Goal: Task Accomplishment & Management: Complete application form

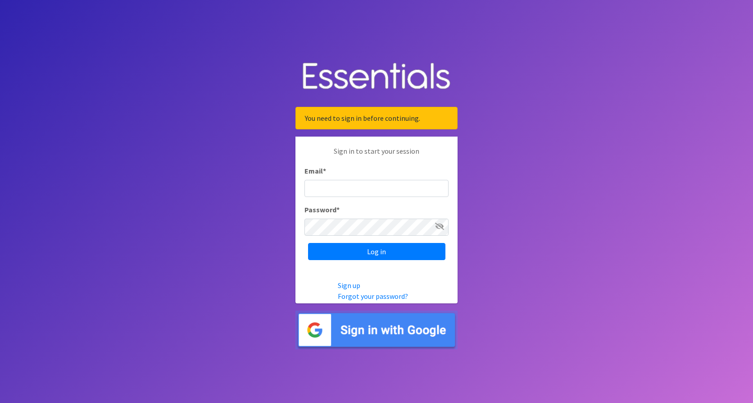
click at [368, 331] on img at bounding box center [376, 329] width 162 height 39
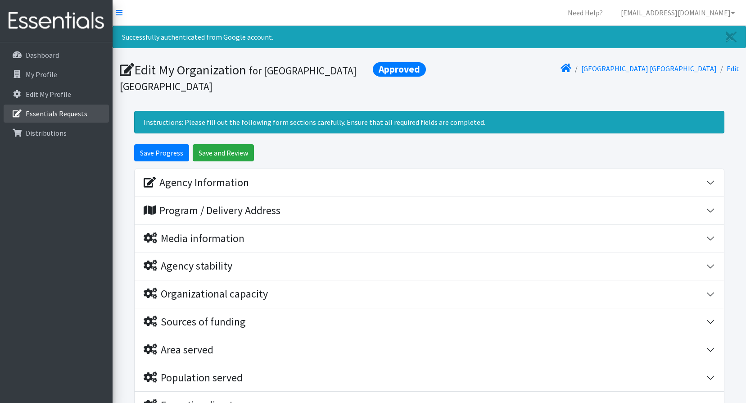
drag, startPoint x: 56, startPoint y: 113, endPoint x: 176, endPoint y: 106, distance: 120.0
click at [56, 113] on p "Essentials Requests" at bounding box center [57, 113] width 62 height 9
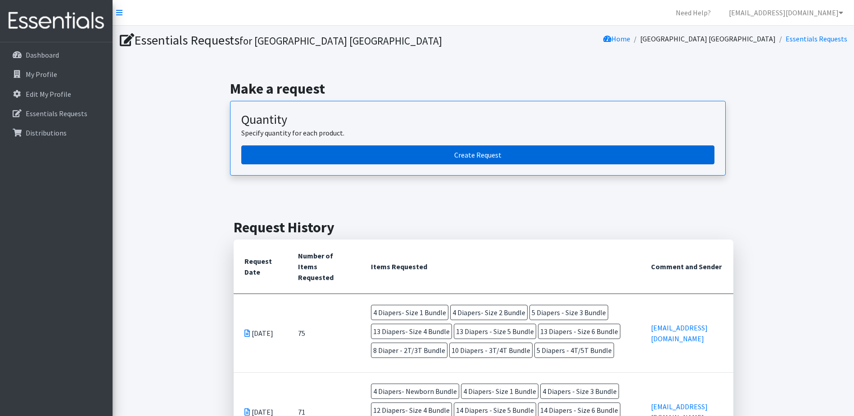
click at [440, 151] on link "Create Request" at bounding box center [477, 154] width 473 height 19
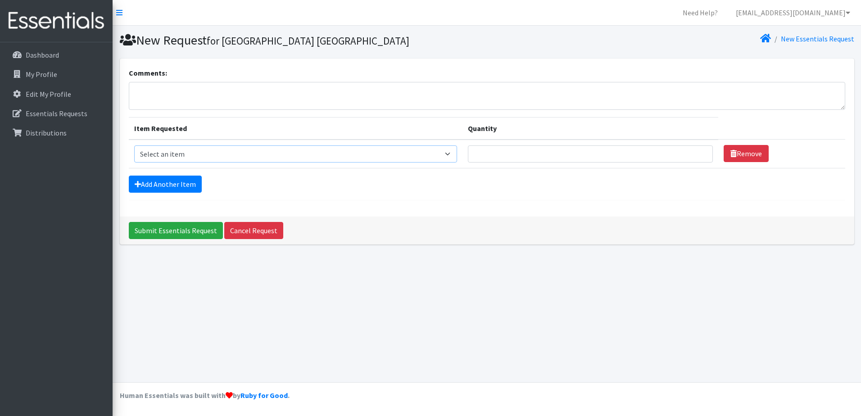
click at [260, 154] on select "Select an item Diaper - 2T/3T Bundle Diapers - 3T/4T Bundle Diapers - 4T/5T Bun…" at bounding box center [295, 153] width 323 height 17
select select "14875"
click at [134, 145] on select "Select an item Diaper - 2T/3T Bundle Diapers - 3T/4T Bundle Diapers - 4T/5T Bun…" at bounding box center [295, 153] width 323 height 17
click at [603, 148] on input "Quantity" at bounding box center [590, 153] width 245 height 17
type input "4"
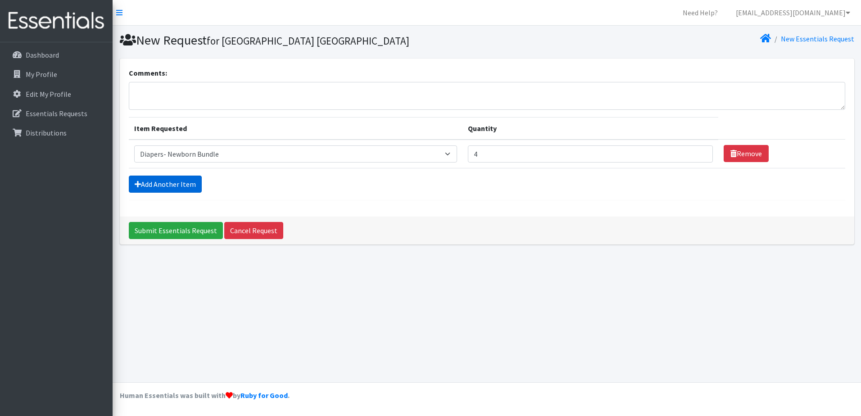
click at [168, 185] on link "Add Another Item" at bounding box center [165, 184] width 73 height 17
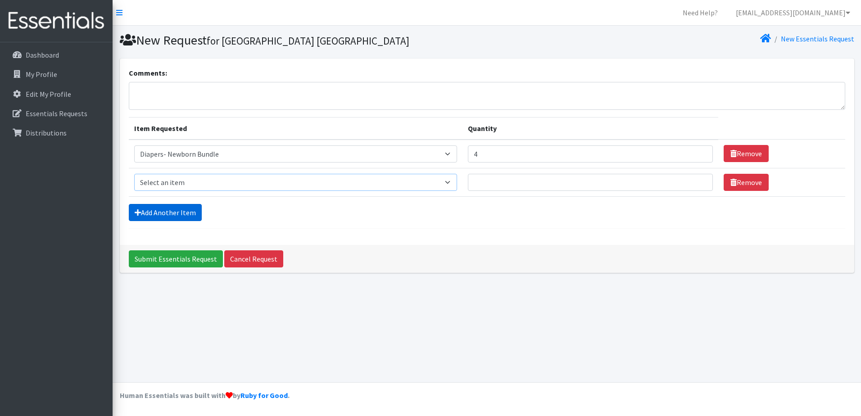
click at [168, 185] on select "Select an item Diaper - 2T/3T Bundle Diapers - 3T/4T Bundle Diapers - 4T/5T Bun…" at bounding box center [295, 182] width 323 height 17
select select "14872"
click at [134, 174] on select "Select an item Diaper - 2T/3T Bundle Diapers - 3T/4T Bundle Diapers - 4T/5T Bun…" at bounding box center [295, 182] width 323 height 17
click at [532, 177] on input "Quantity" at bounding box center [590, 182] width 245 height 17
type input "4"
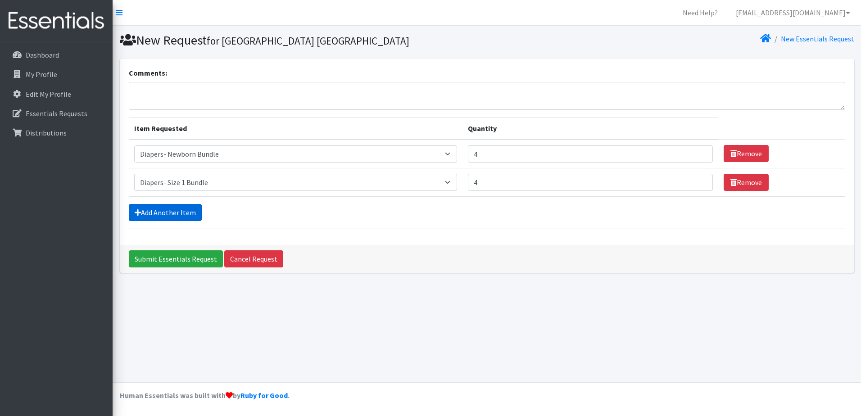
click at [154, 214] on link "Add Another Item" at bounding box center [165, 212] width 73 height 17
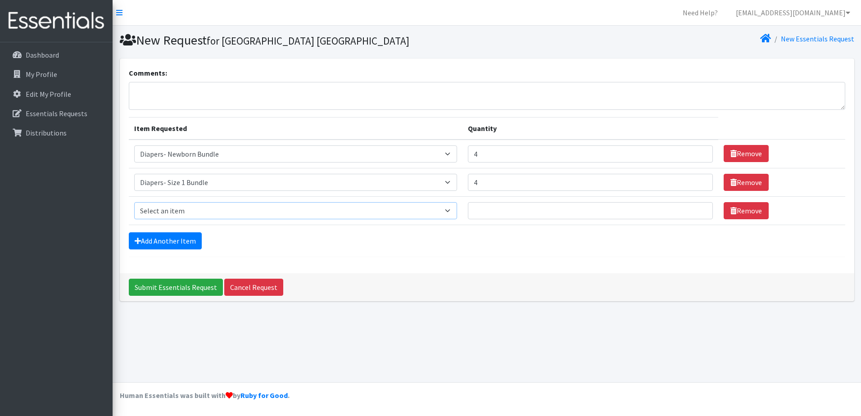
click at [197, 214] on select "Select an item Diaper - 2T/3T Bundle Diapers - 3T/4T Bundle Diapers - 4T/5T Bun…" at bounding box center [295, 210] width 323 height 17
select select "14873"
click at [134, 202] on select "Select an item Diaper - 2T/3T Bundle Diapers - 3T/4T Bundle Diapers - 4T/5T Bun…" at bounding box center [295, 210] width 323 height 17
click at [510, 209] on input "Quantity" at bounding box center [590, 210] width 245 height 17
type input "4"
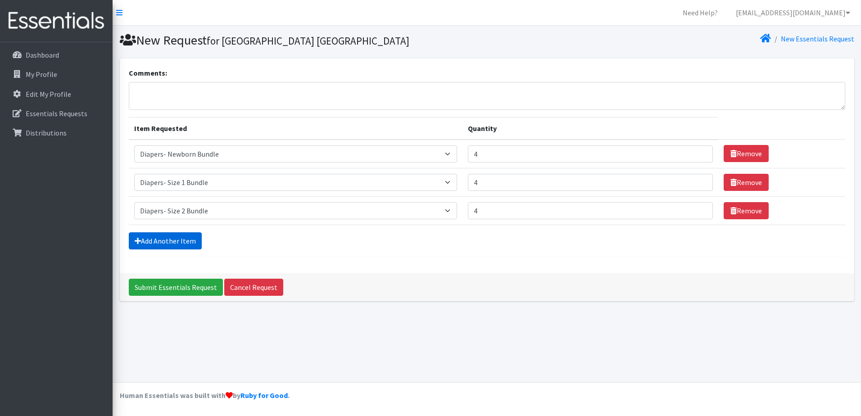
click at [168, 244] on link "Add Another Item" at bounding box center [165, 240] width 73 height 17
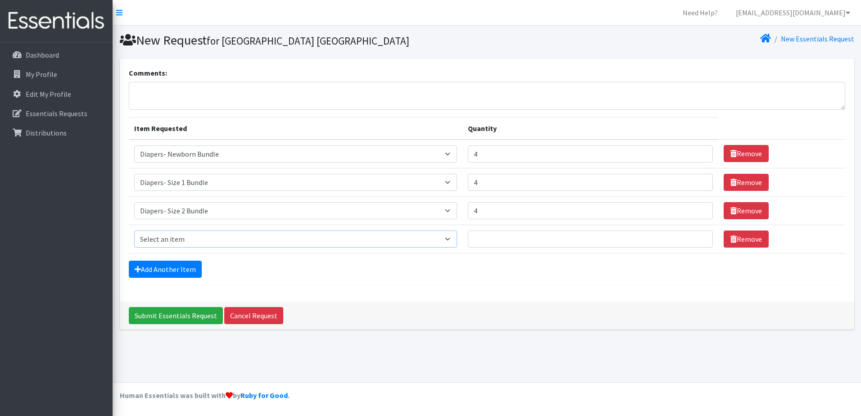
click at [185, 236] on select "Select an item Diaper - 2T/3T Bundle Diapers - 3T/4T Bundle Diapers - 4T/5T Bun…" at bounding box center [295, 239] width 323 height 17
select select "14874"
click at [134, 231] on select "Select an item Diaper - 2T/3T Bundle Diapers - 3T/4T Bundle Diapers - 4T/5T Bun…" at bounding box center [295, 239] width 323 height 17
click at [574, 239] on input "Quantity" at bounding box center [590, 239] width 245 height 17
type input "9"
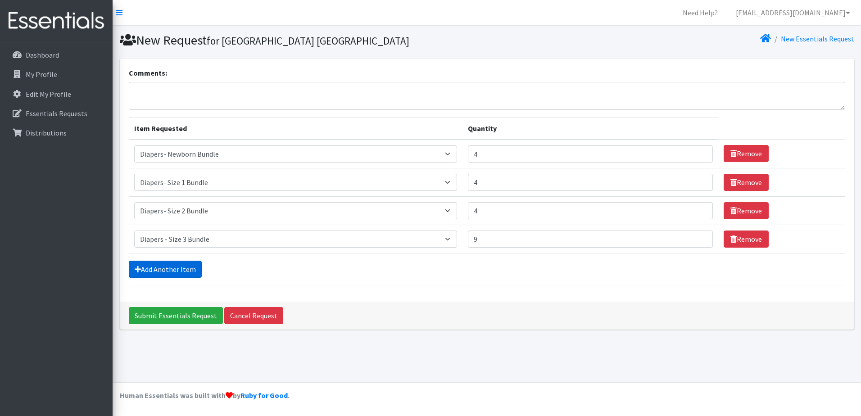
click at [146, 271] on link "Add Another Item" at bounding box center [165, 269] width 73 height 17
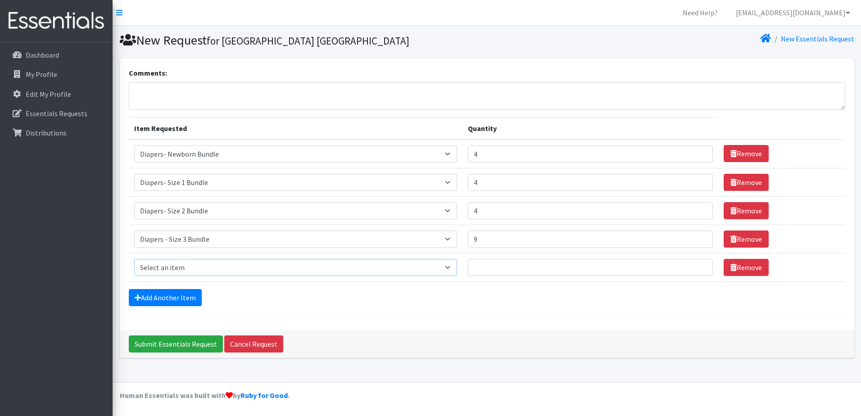
click at [190, 272] on select "Select an item Diaper - 2T/3T Bundle Diapers - 3T/4T Bundle Diapers - 4T/5T Bun…" at bounding box center [295, 267] width 323 height 17
click at [345, 319] on div "Comments: Item Requested Quantity Item Requested Select an item Diaper - 2T/3T …" at bounding box center [487, 195] width 734 height 272
drag, startPoint x: 159, startPoint y: 269, endPoint x: 165, endPoint y: 258, distance: 11.7
click at [159, 269] on select "Select an item Diaper - 2T/3T Bundle Diapers - 3T/4T Bundle Diapers - 4T/5T Bun…" at bounding box center [295, 267] width 323 height 17
select select "14876"
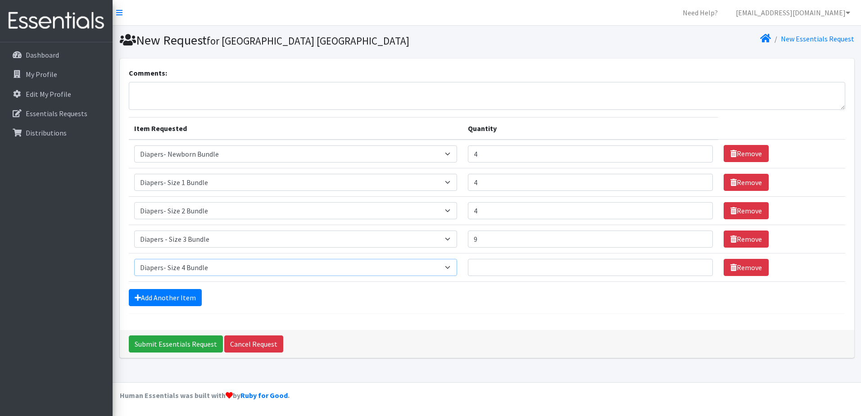
click at [134, 259] on select "Select an item Diaper - 2T/3T Bundle Diapers - 3T/4T Bundle Diapers - 4T/5T Bun…" at bounding box center [295, 267] width 323 height 17
click at [545, 272] on input "Quantity" at bounding box center [590, 267] width 245 height 17
type input "9"
click at [176, 297] on link "Add Another Item" at bounding box center [165, 297] width 73 height 17
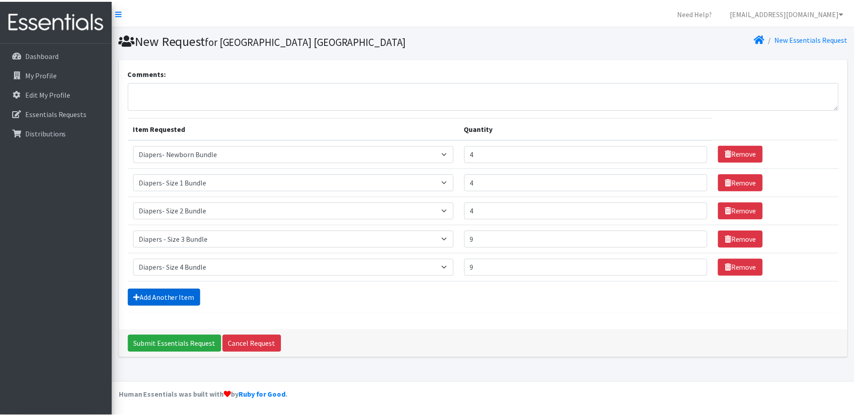
scroll to position [11, 0]
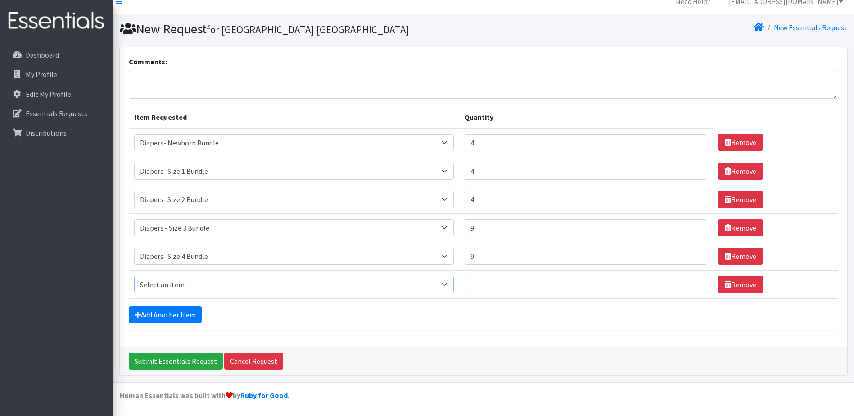
click at [187, 287] on select "Select an item Diaper - 2T/3T Bundle Diapers - 3T/4T Bundle Diapers - 4T/5T Bun…" at bounding box center [294, 284] width 320 height 17
select select "14877"
click at [134, 276] on select "Select an item Diaper - 2T/3T Bundle Diapers - 3T/4T Bundle Diapers - 4T/5T Bun…" at bounding box center [294, 284] width 320 height 17
click at [510, 273] on td "Quantity" at bounding box center [586, 284] width 254 height 28
click at [506, 282] on input "Quantity" at bounding box center [586, 284] width 243 height 17
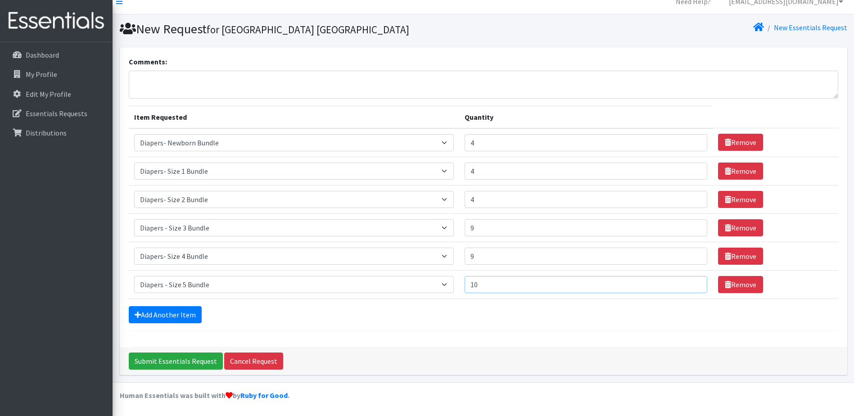
type input "10"
click at [203, 311] on div "Add Another Item" at bounding box center [484, 314] width 710 height 17
click at [200, 318] on link "Add Another Item" at bounding box center [165, 314] width 73 height 17
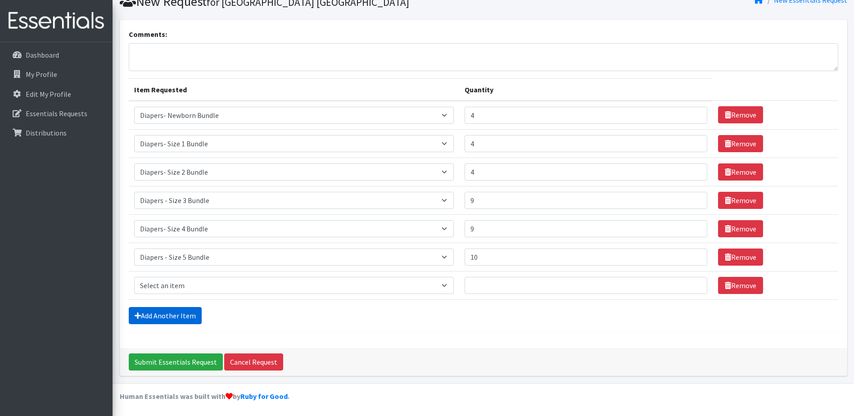
scroll to position [40, 0]
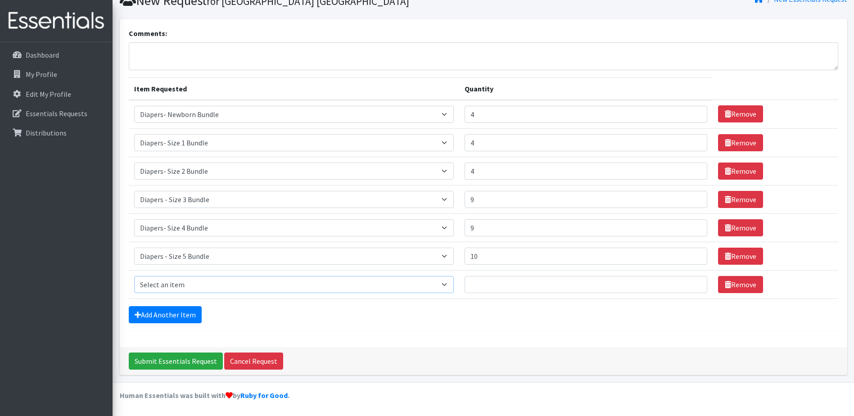
click at [211, 276] on select "Select an item Diaper - 2T/3T Bundle Diapers - 3T/4T Bundle Diapers - 4T/5T Bun…" at bounding box center [294, 284] width 320 height 17
select select "14878"
click at [134, 276] on select "Select an item Diaper - 2T/3T Bundle Diapers - 3T/4T Bundle Diapers - 4T/5T Bun…" at bounding box center [294, 284] width 320 height 17
click at [574, 283] on input "Quantity" at bounding box center [586, 284] width 243 height 17
type input "10"
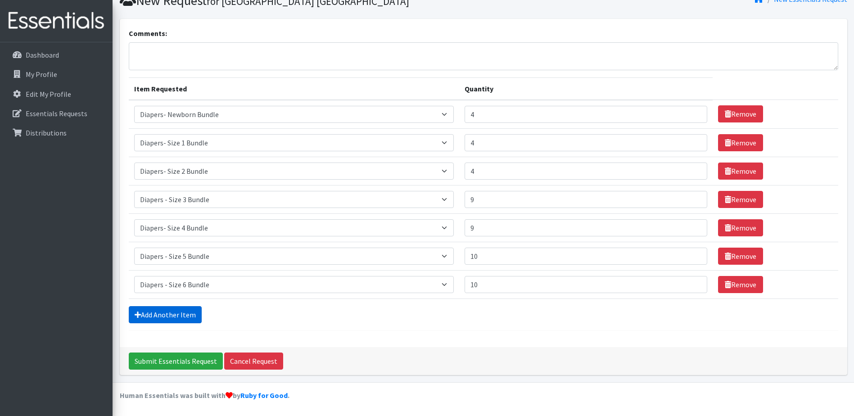
click at [154, 309] on link "Add Another Item" at bounding box center [165, 314] width 73 height 17
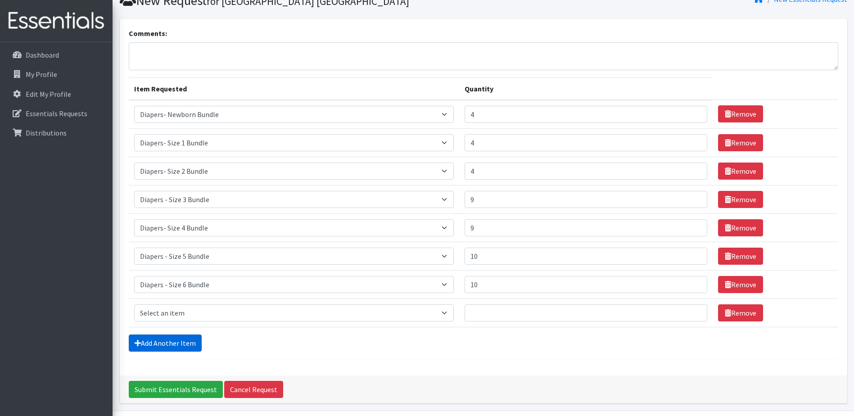
scroll to position [68, 0]
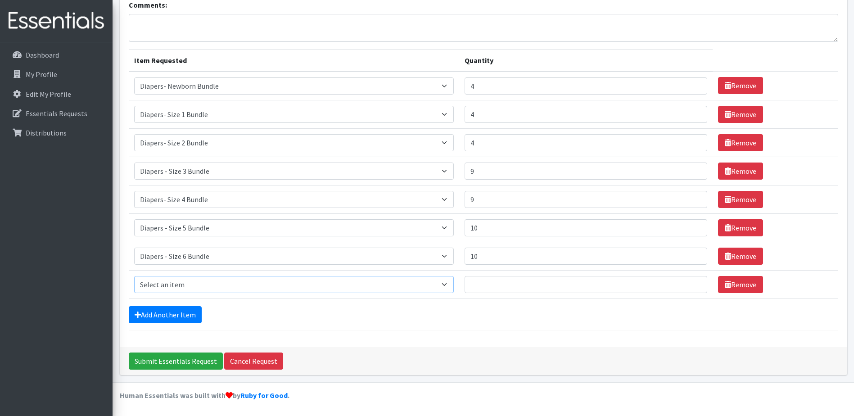
click at [199, 278] on select "Select an item Diaper - 2T/3T Bundle Diapers - 3T/4T Bundle Diapers - 4T/5T Bun…" at bounding box center [294, 284] width 320 height 17
click at [376, 352] on div "Submit Essentials Request Cancel Request" at bounding box center [484, 361] width 728 height 28
click at [217, 288] on select "Select an item Diaper - 2T/3T Bundle Diapers - 3T/4T Bundle Diapers - 4T/5T Bun…" at bounding box center [294, 284] width 320 height 17
click at [307, 334] on div "Comments: Item Requested Quantity Item Requested Select an item Diaper - 2T/3T …" at bounding box center [484, 169] width 728 height 357
click at [271, 286] on select "Select an item Diaper - 2T/3T Bundle Diapers - 3T/4T Bundle Diapers - 4T/5T Bun…" at bounding box center [294, 284] width 320 height 17
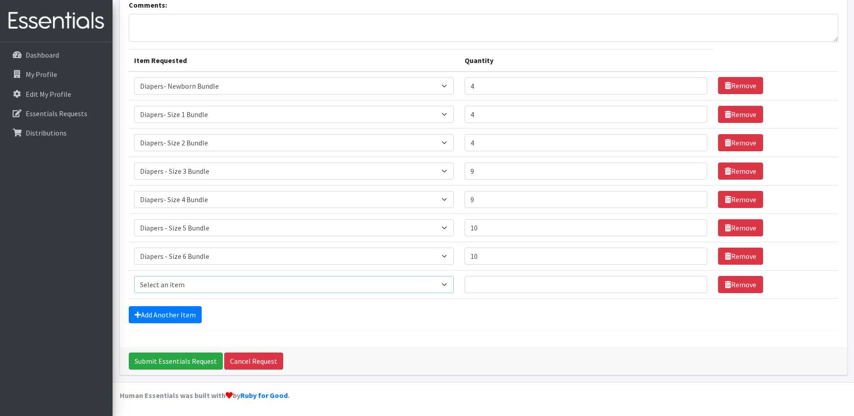
select select "14879"
click at [134, 276] on select "Select an item Diaper - 2T/3T Bundle Diapers - 3T/4T Bundle Diapers - 4T/5T Bun…" at bounding box center [294, 284] width 320 height 17
click at [543, 274] on td "Quantity" at bounding box center [586, 284] width 254 height 28
click at [540, 280] on input "Quantity" at bounding box center [586, 284] width 243 height 17
type input "9"
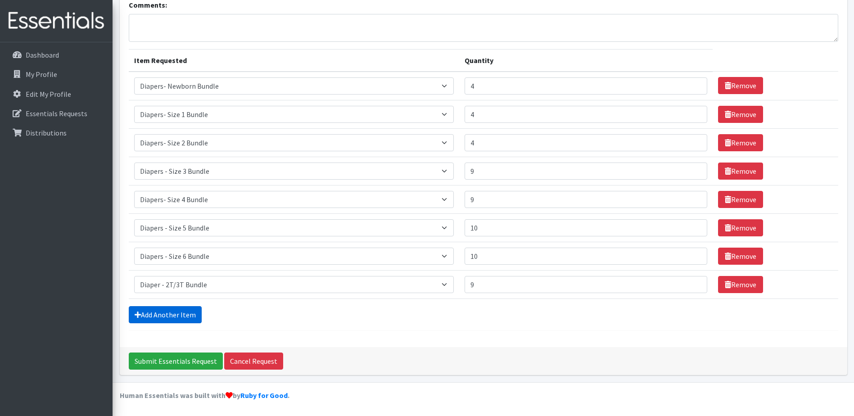
click at [184, 313] on link "Add Another Item" at bounding box center [165, 314] width 73 height 17
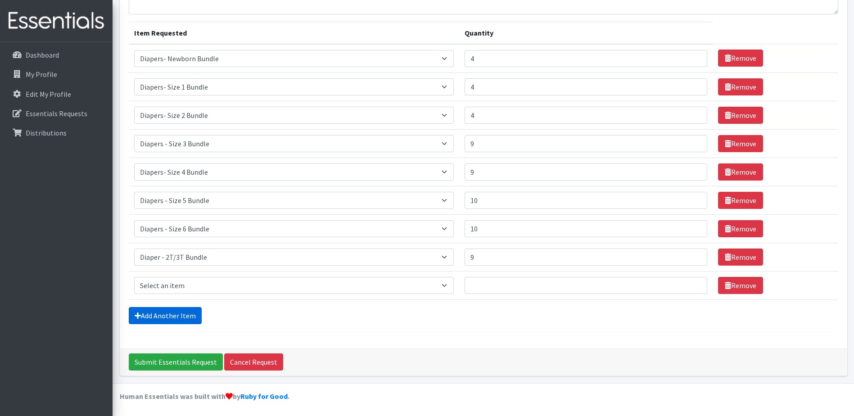
scroll to position [96, 0]
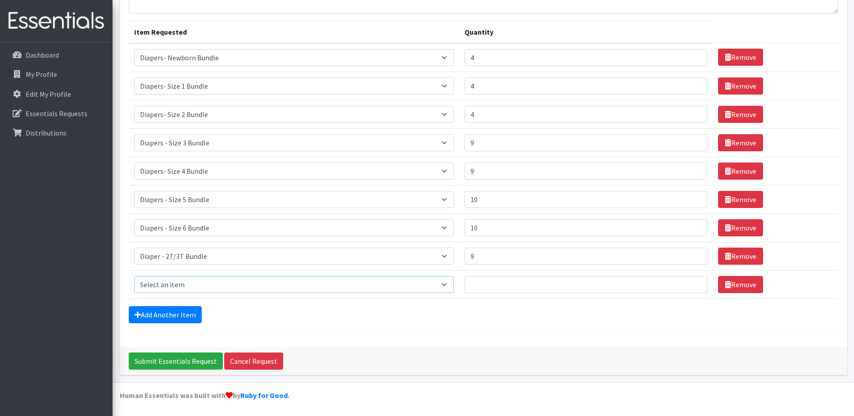
click at [214, 282] on select "Select an item Diaper - 2T/3T Bundle Diapers - 3T/4T Bundle Diapers - 4T/5T Bun…" at bounding box center [294, 284] width 320 height 17
select select "14880"
click at [134, 276] on select "Select an item Diaper - 2T/3T Bundle Diapers - 3T/4T Bundle Diapers - 4T/5T Bun…" at bounding box center [294, 284] width 320 height 17
click at [513, 283] on input "Quantity" at bounding box center [586, 284] width 243 height 17
type input "4"
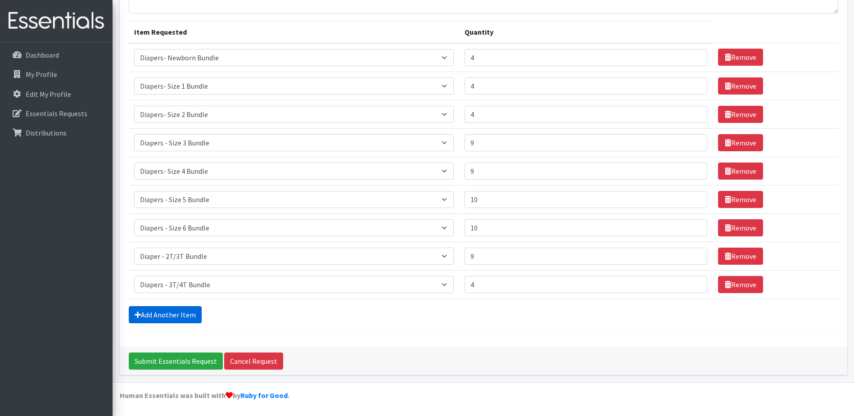
click at [172, 314] on link "Add Another Item" at bounding box center [165, 314] width 73 height 17
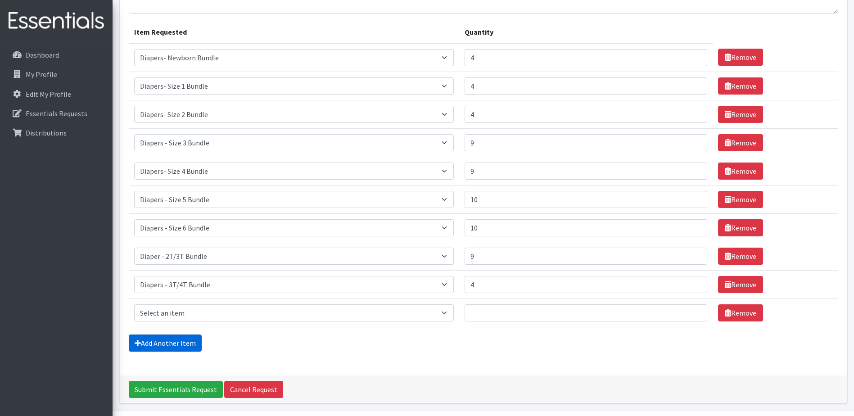
scroll to position [125, 0]
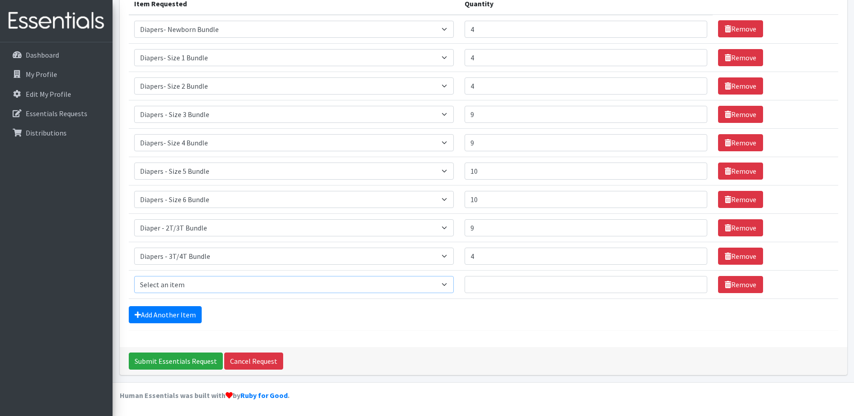
click at [181, 290] on select "Select an item Diaper - 2T/3T Bundle Diapers - 3T/4T Bundle Diapers - 4T/5T Bun…" at bounding box center [294, 284] width 320 height 17
select select "14881"
click at [134, 276] on select "Select an item Diaper - 2T/3T Bundle Diapers - 3T/4T Bundle Diapers - 4T/5T Bun…" at bounding box center [294, 284] width 320 height 17
click at [500, 287] on input "Quantity" at bounding box center [586, 284] width 243 height 17
click at [511, 286] on input "Quantity" at bounding box center [586, 284] width 243 height 17
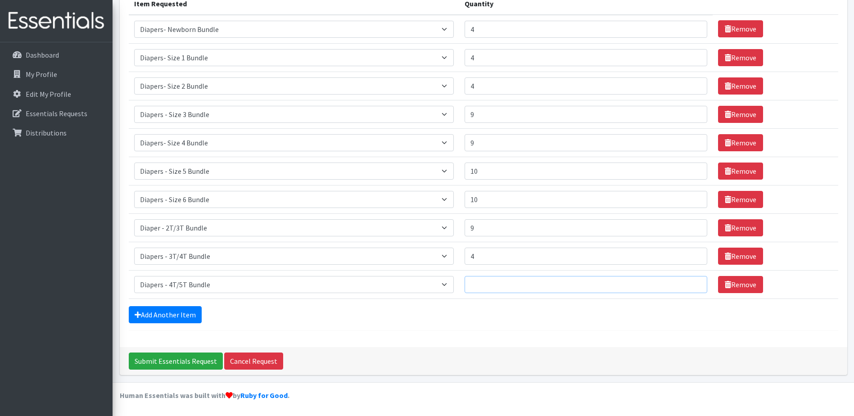
drag, startPoint x: 518, startPoint y: 290, endPoint x: 477, endPoint y: 298, distance: 41.7
click at [518, 290] on input "Quantity" at bounding box center [586, 284] width 243 height 17
click at [556, 297] on td "Quantity" at bounding box center [586, 284] width 254 height 28
click at [557, 290] on input "Quantity" at bounding box center [586, 284] width 243 height 17
click at [558, 286] on input "Quantity" at bounding box center [586, 284] width 243 height 17
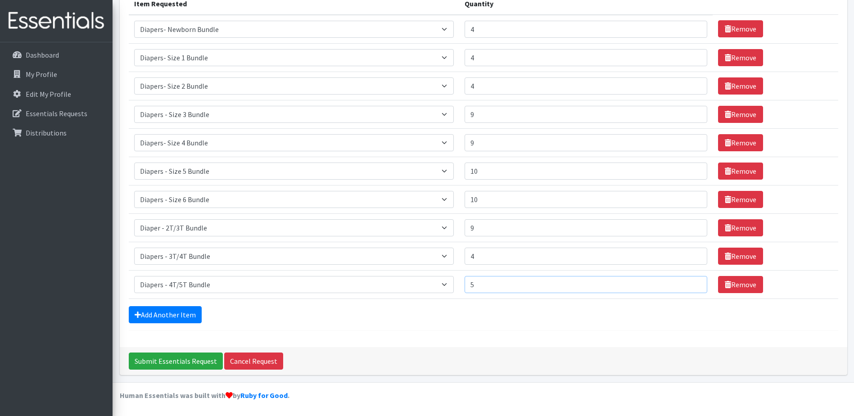
type input "5"
